Goal: Task Accomplishment & Management: Complete application form

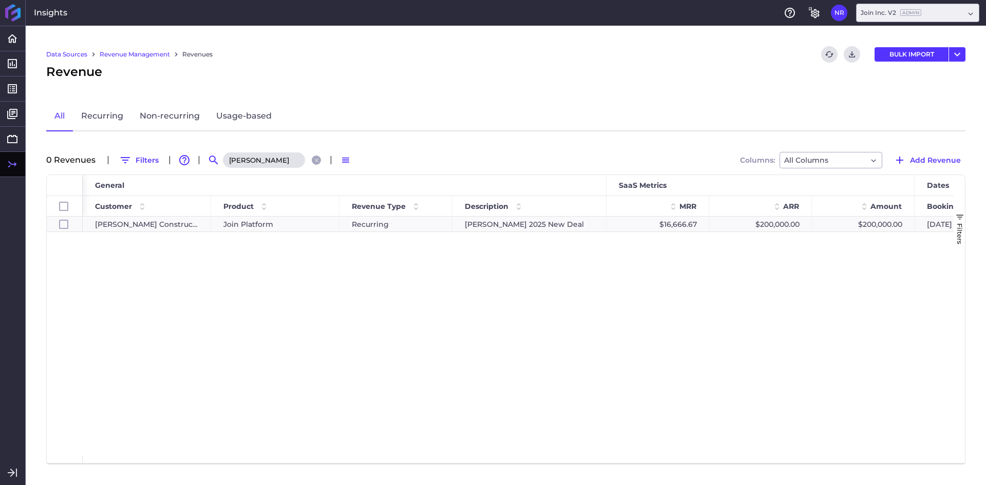
click at [284, 161] on input "[PERSON_NAME]" at bounding box center [264, 160] width 82 height 15
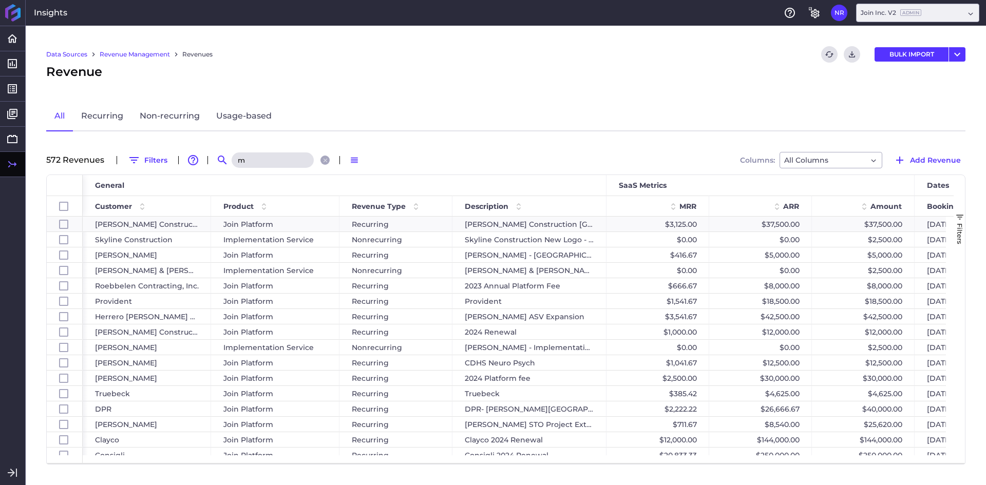
click at [284, 161] on input "m" at bounding box center [273, 160] width 82 height 15
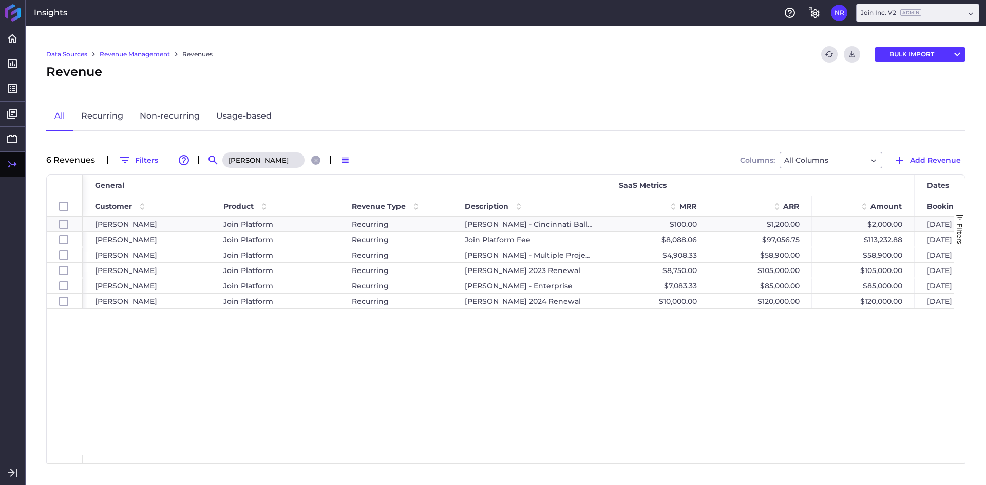
type input "[PERSON_NAME]"
click at [330, 395] on div "[PERSON_NAME] Join Platform Recurring [PERSON_NAME] - Cincinnati Ballet $100.00…" at bounding box center [518, 336] width 871 height 239
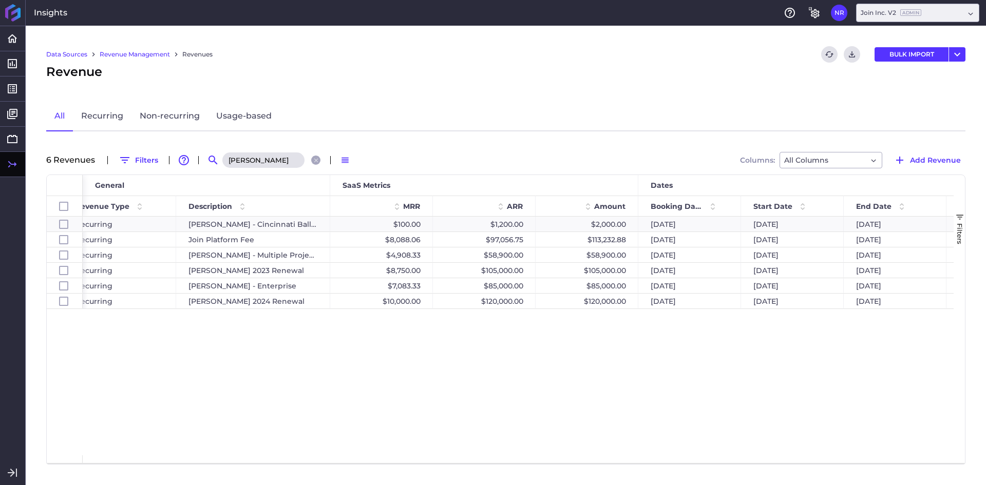
scroll to position [0, 282]
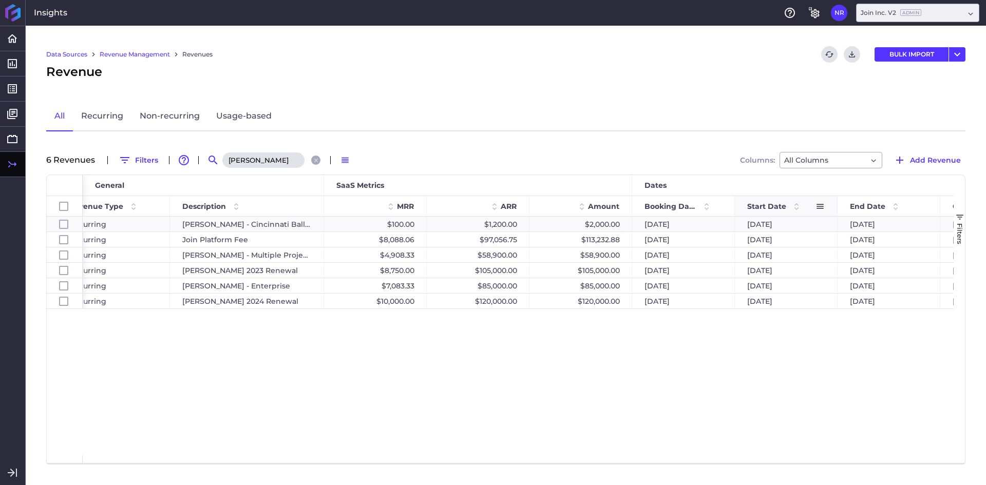
click at [772, 205] on span "Start Date" at bounding box center [766, 206] width 39 height 9
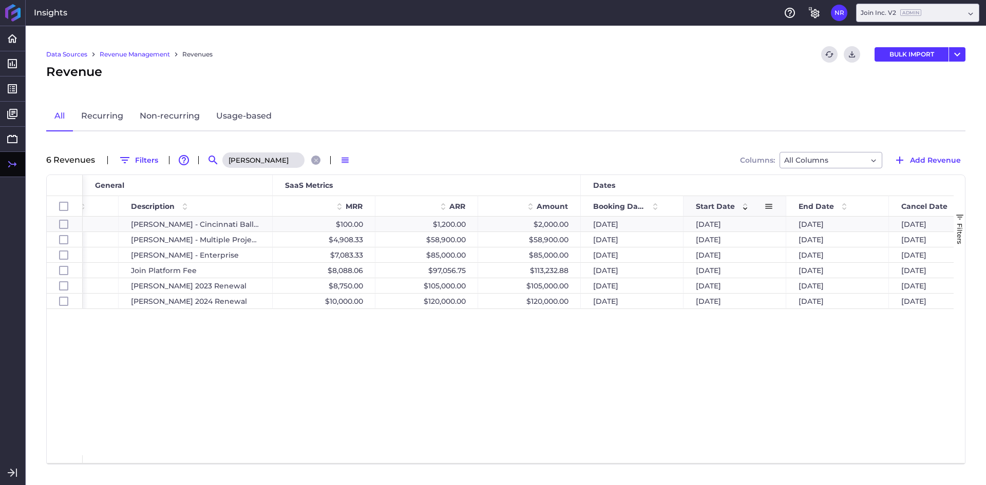
scroll to position [0, 0]
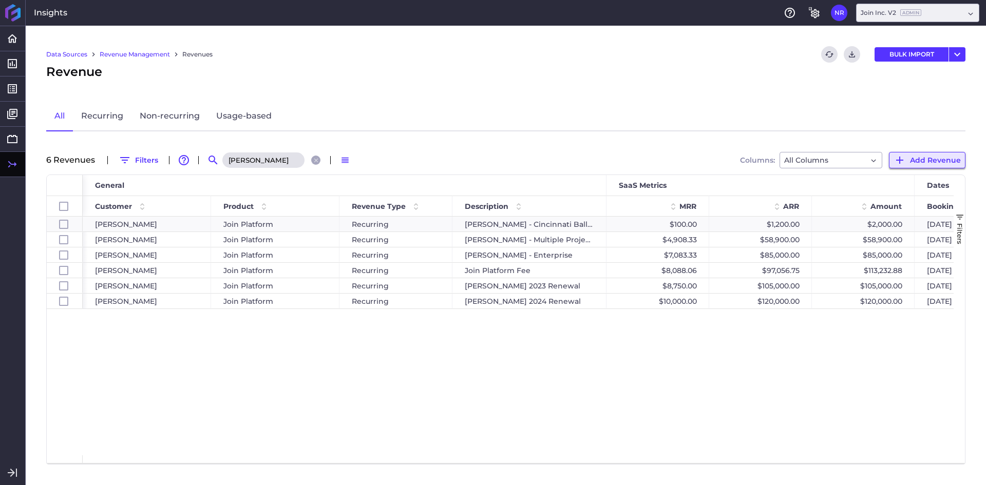
click at [943, 158] on span "Add Revenue" at bounding box center [935, 160] width 51 height 11
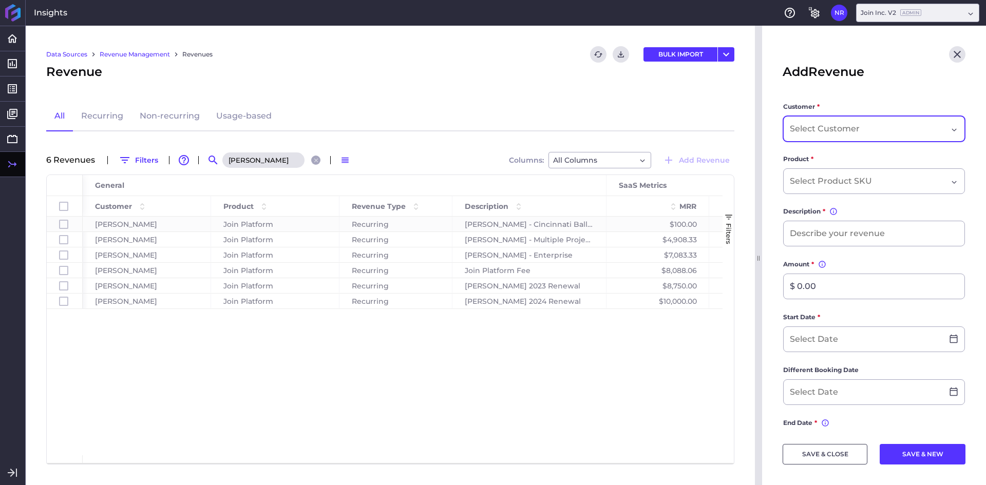
click at [844, 124] on input "Dropdown select" at bounding box center [826, 129] width 72 height 12
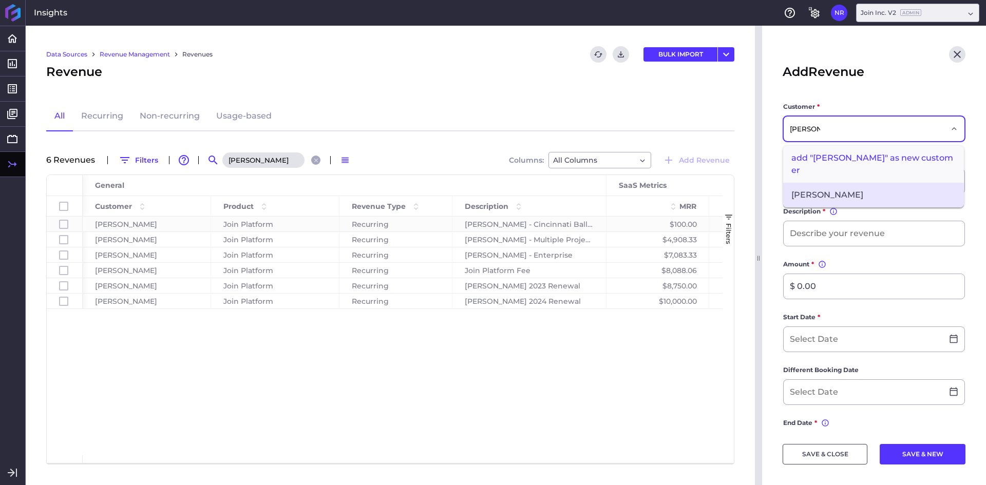
type input "[PERSON_NAME]"
click at [830, 183] on span "[PERSON_NAME]" at bounding box center [873, 195] width 181 height 25
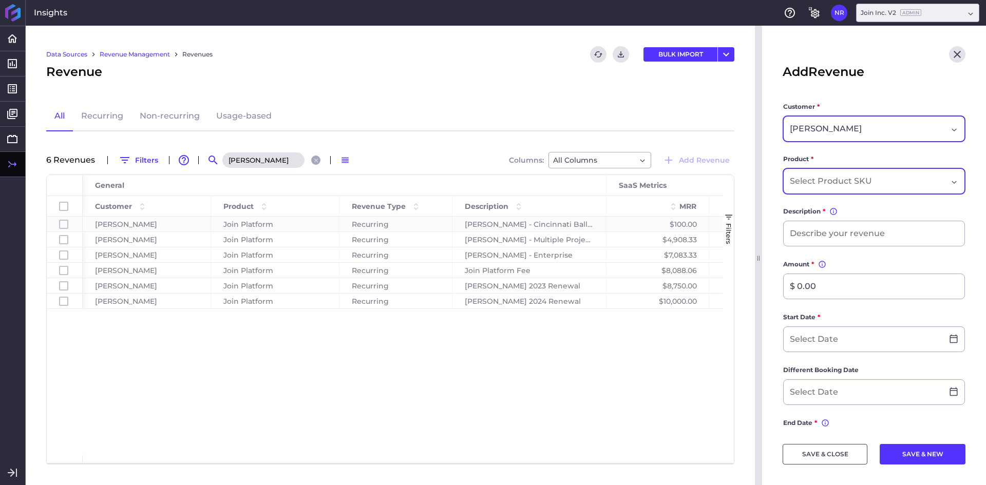
click at [845, 181] on input "Dropdown select" at bounding box center [833, 181] width 86 height 12
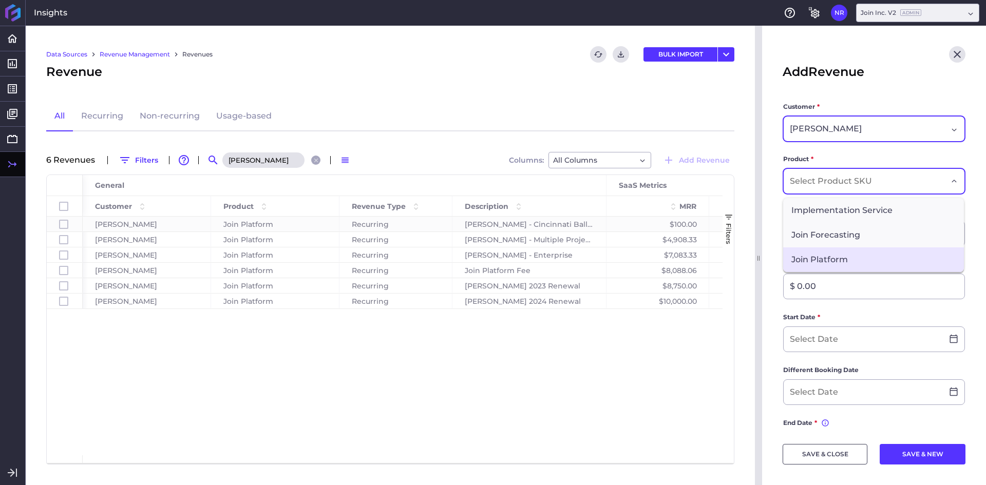
click at [847, 258] on span "Join Platform" at bounding box center [873, 260] width 181 height 25
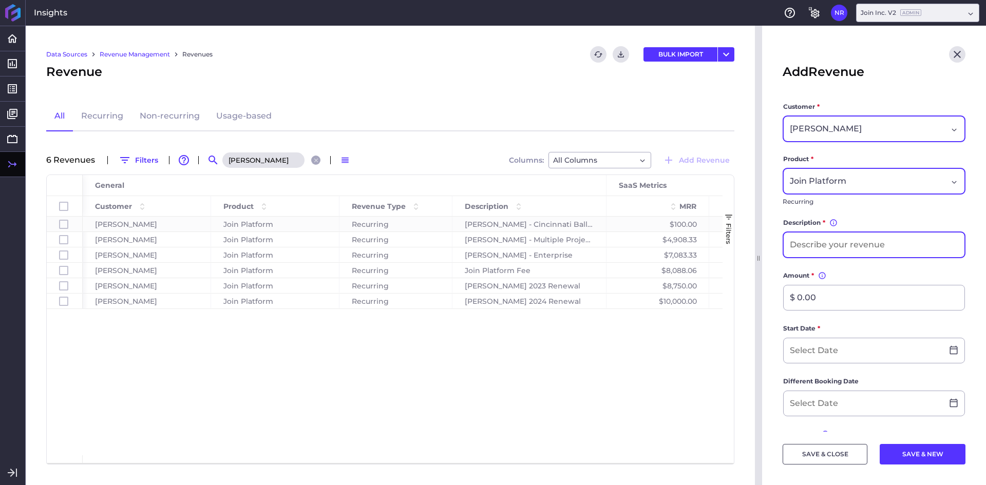
click at [869, 251] on input at bounding box center [874, 245] width 181 height 25
type input "[PERSON_NAME] 2025 Renewal"
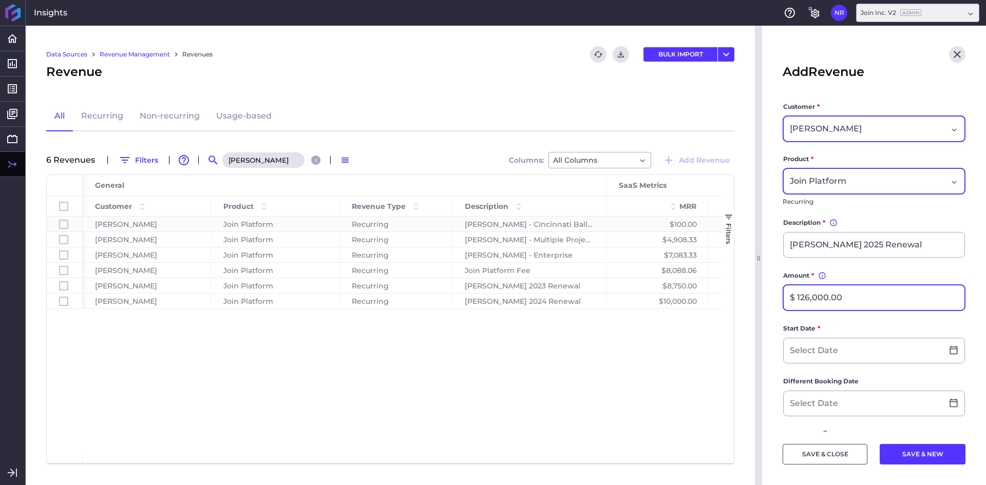
type input "$ 126,000.00"
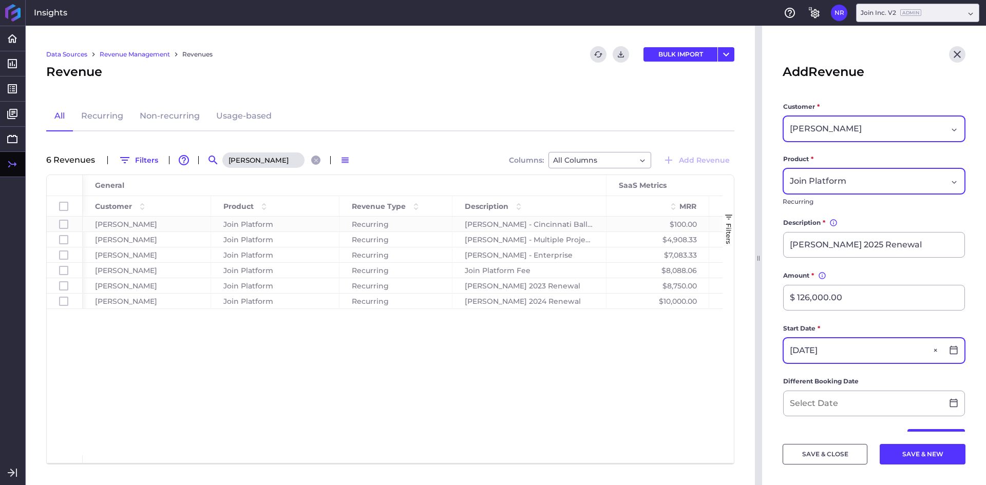
type input "[DATE]"
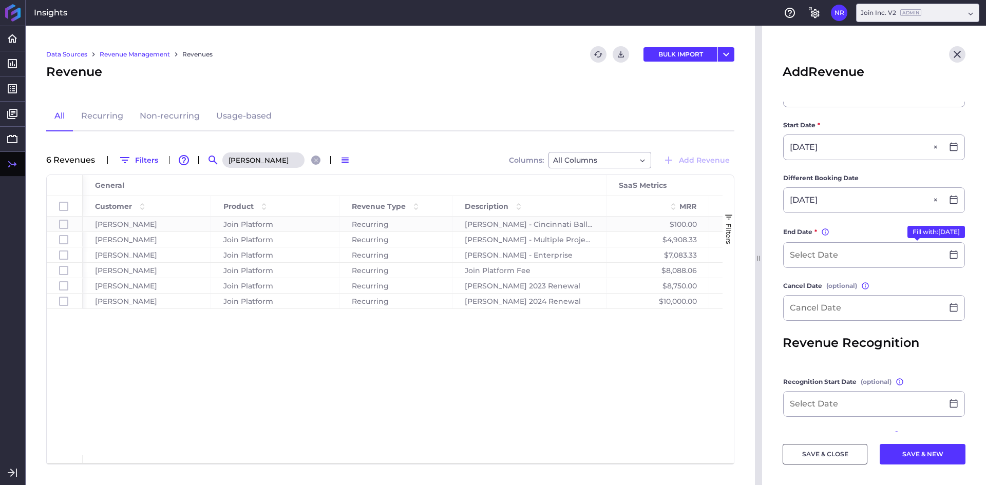
type input "[DATE]"
click at [907, 234] on button "Fill with: [DATE]" at bounding box center [936, 230] width 58 height 12
type input "[DATE]"
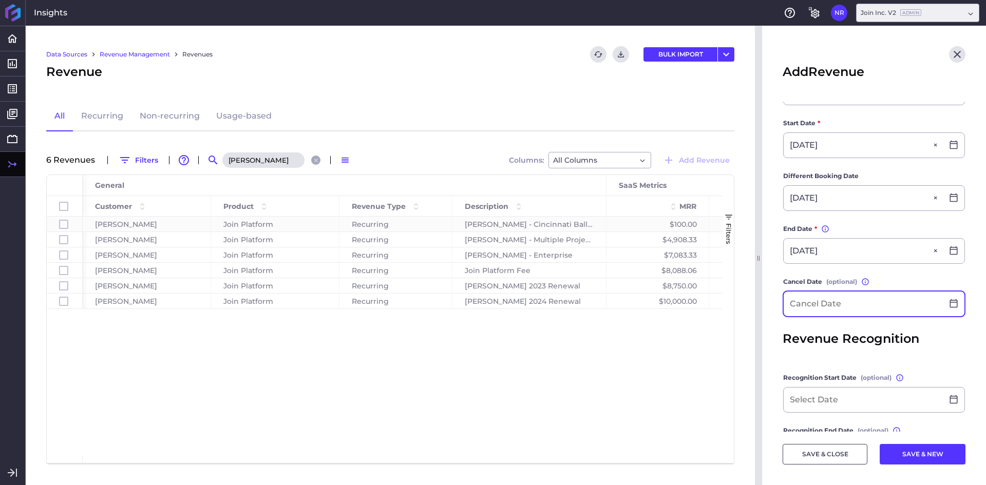
click at [825, 299] on input at bounding box center [863, 304] width 159 height 25
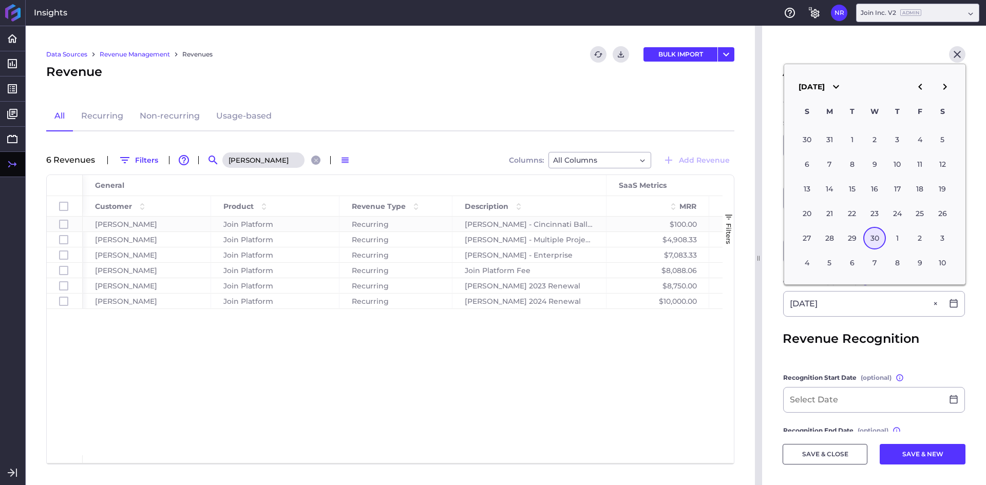
type input "[DATE]"
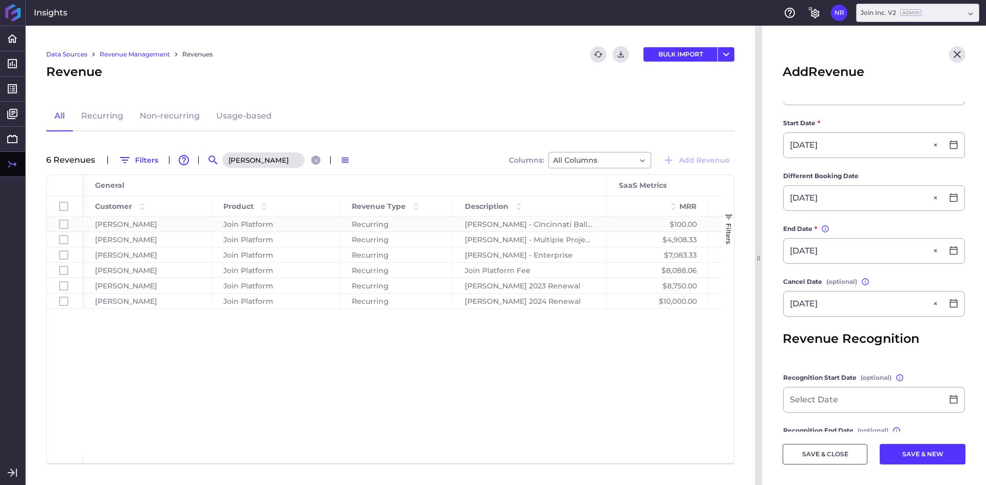
click at [775, 319] on main "Customer * [PERSON_NAME] Product * Join Platform Recurring Description * You ca…" at bounding box center [874, 202] width 224 height 612
click at [817, 453] on button "SAVE & CLOSE" at bounding box center [825, 454] width 85 height 21
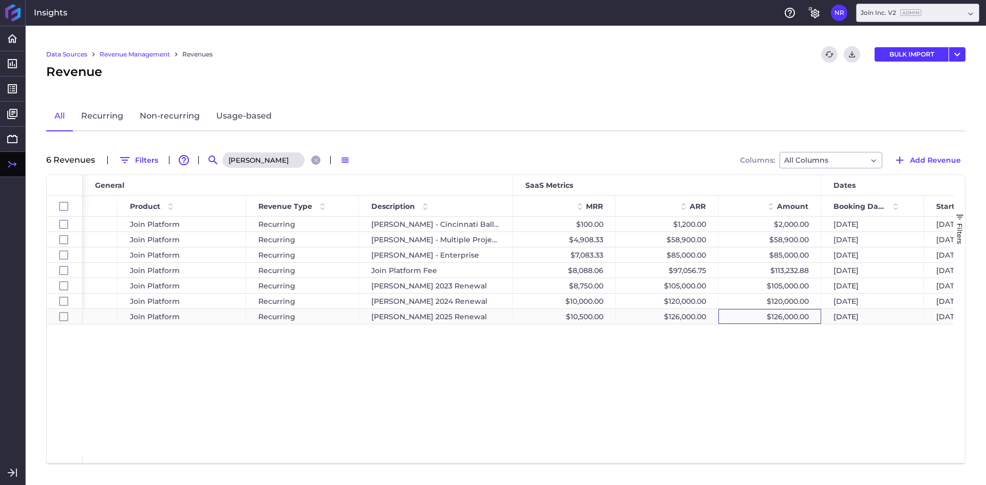
click at [779, 319] on div "$126,000.00" at bounding box center [769, 316] width 103 height 15
checkbox input "false"
checkbox input "true"
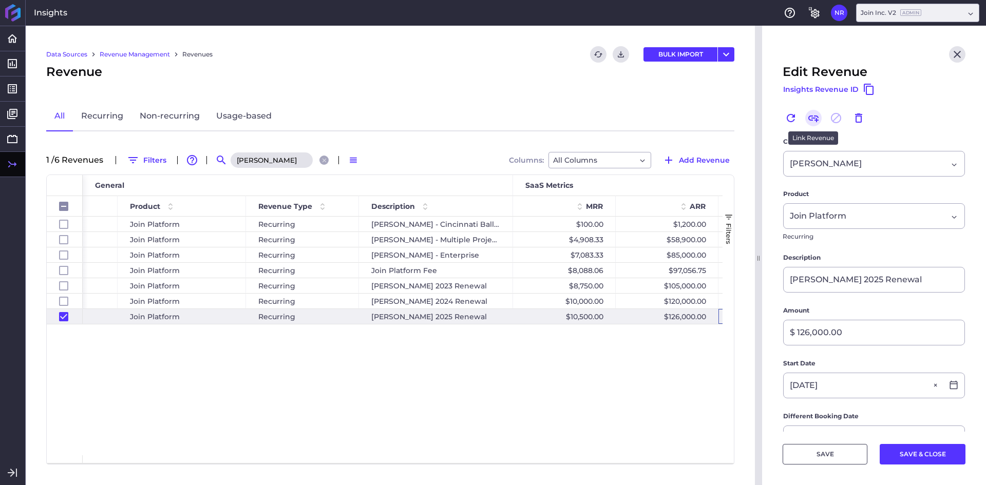
click at [818, 120] on icon "Link" at bounding box center [813, 119] width 10 height 7
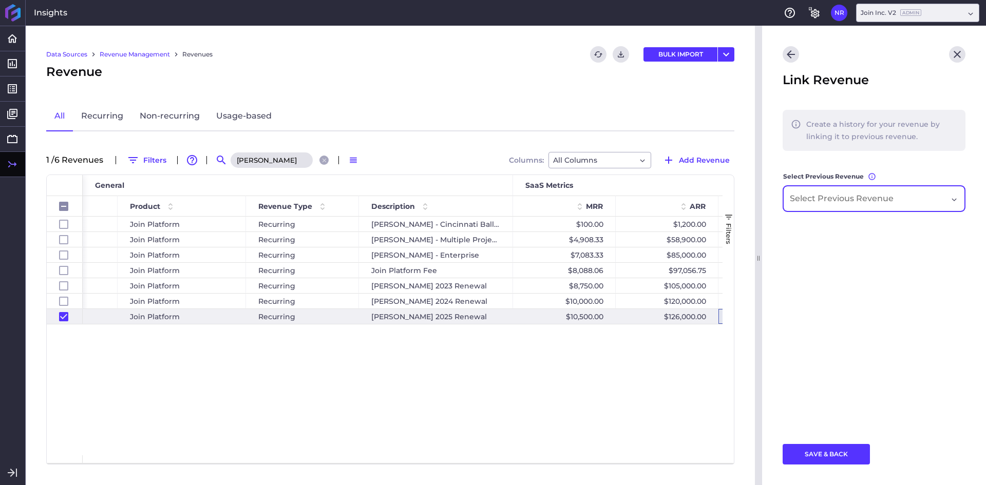
click at [866, 191] on div "Dropdown select" at bounding box center [874, 199] width 182 height 26
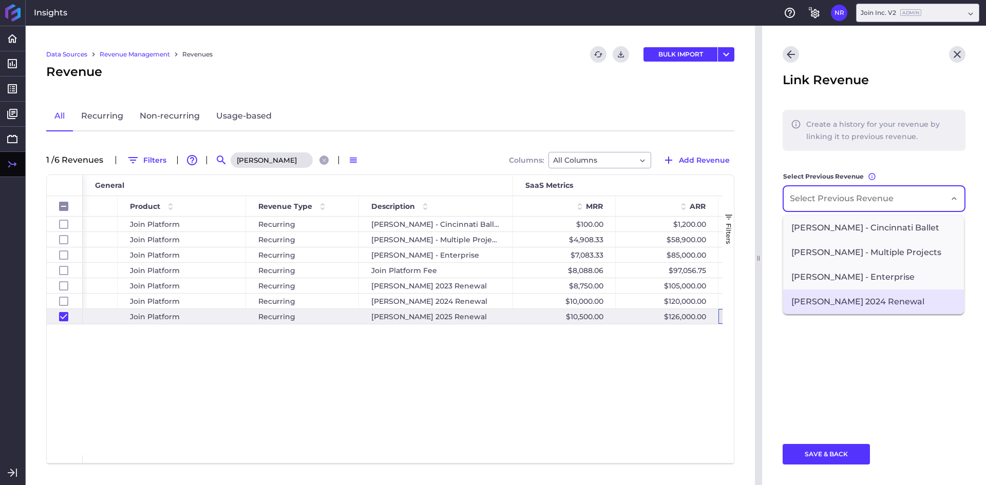
click at [839, 305] on span "[PERSON_NAME] 2024 Renewal" at bounding box center [873, 302] width 181 height 25
click at [845, 457] on button "SAVE & BACK" at bounding box center [826, 454] width 87 height 21
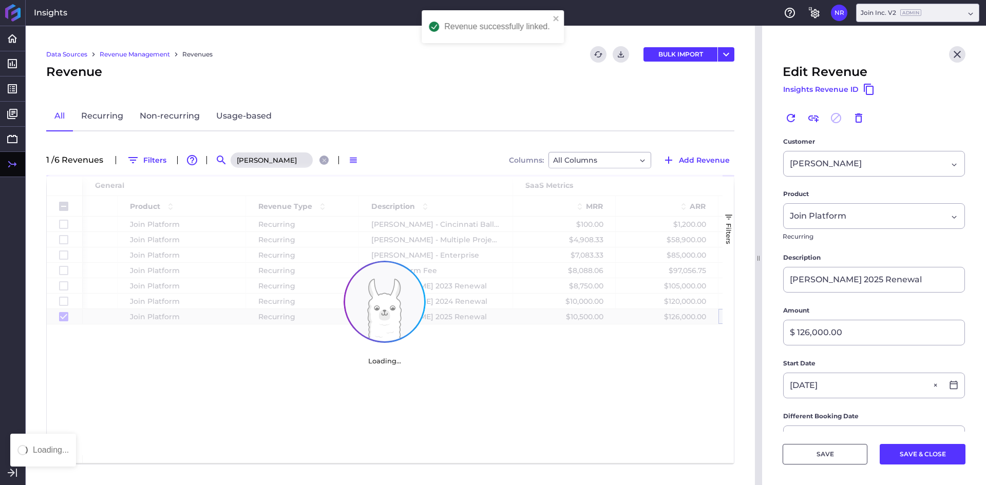
checkbox input "false"
checkbox input "true"
checkbox input "false"
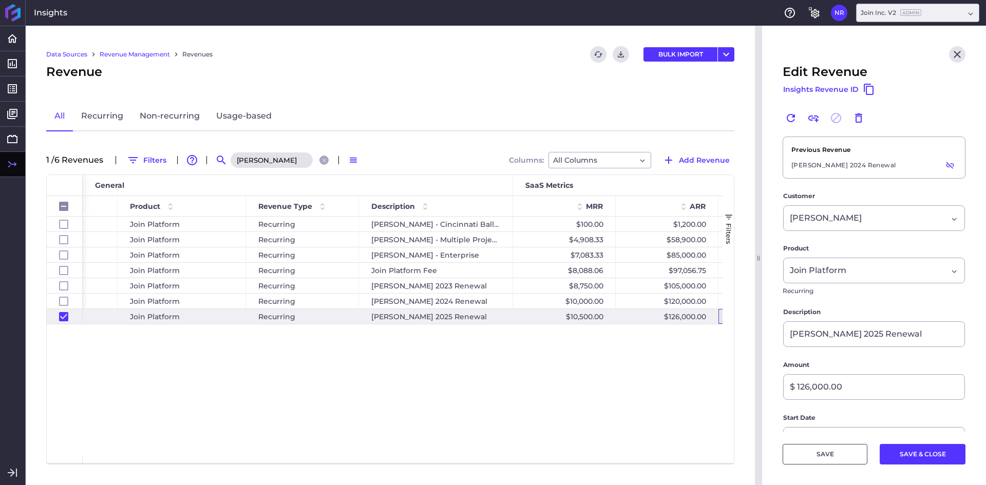
drag, startPoint x: 952, startPoint y: 53, endPoint x: 803, endPoint y: 7, distance: 156.4
click at [952, 53] on icon "Close" at bounding box center [957, 54] width 12 height 12
checkbox input "false"
